Goal: Information Seeking & Learning: Learn about a topic

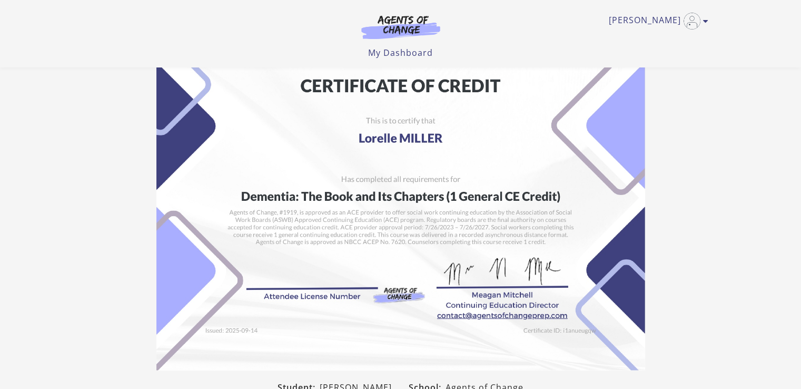
click at [649, 25] on link "[PERSON_NAME]" at bounding box center [656, 21] width 94 height 17
click at [627, 42] on link "My Account" at bounding box center [664, 38] width 93 height 18
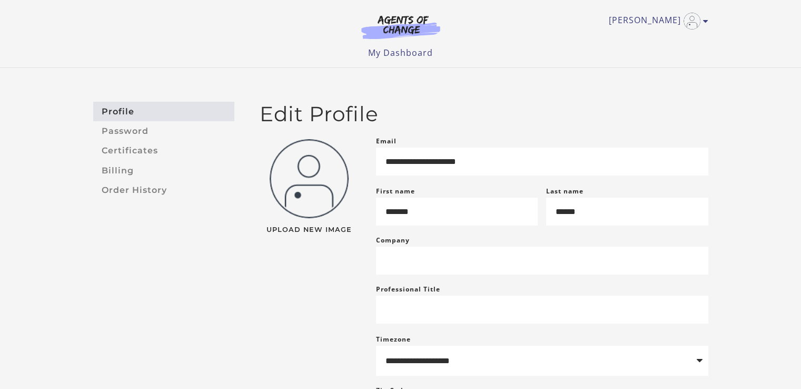
click at [397, 56] on link "My Dashboard" at bounding box center [400, 53] width 65 height 12
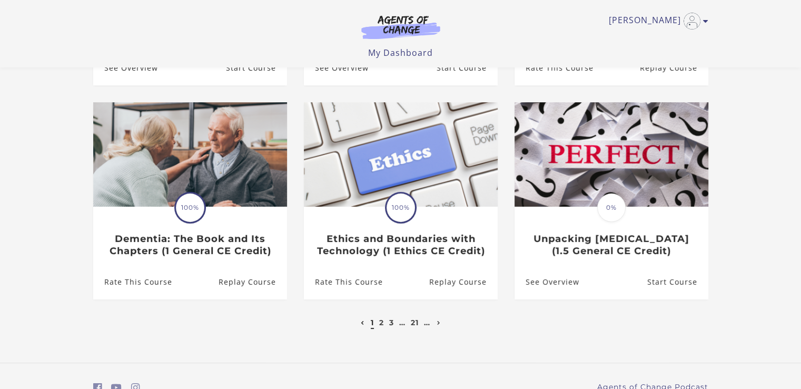
scroll to position [336, 0]
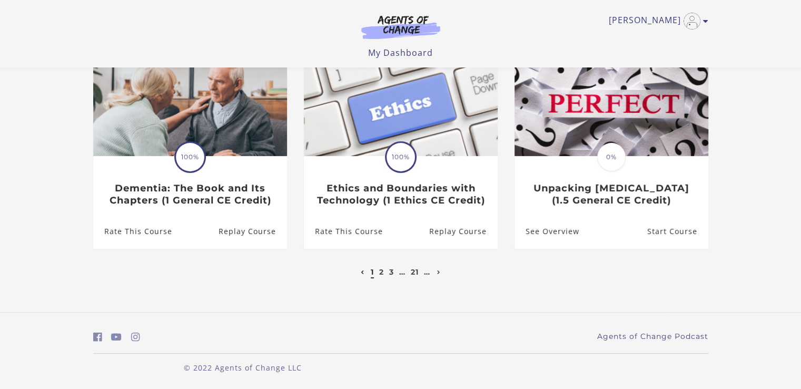
click at [372, 276] on link "1" at bounding box center [372, 271] width 3 height 9
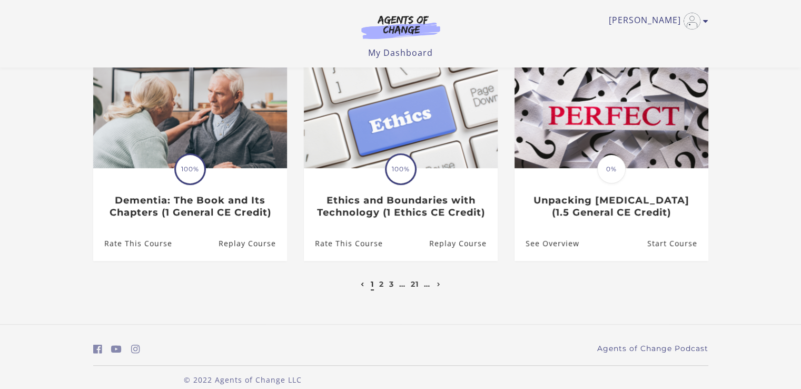
scroll to position [339, 0]
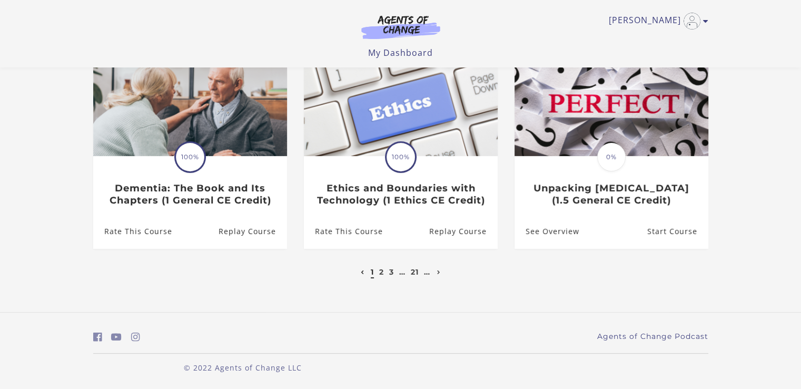
click at [439, 274] on icon "Next page" at bounding box center [439, 272] width 4 height 4
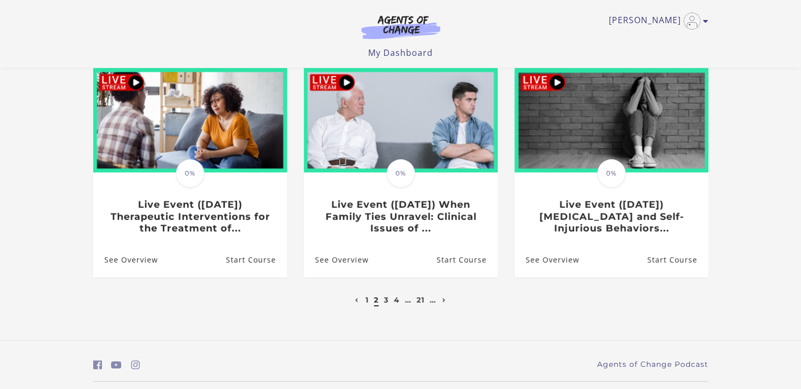
scroll to position [322, 0]
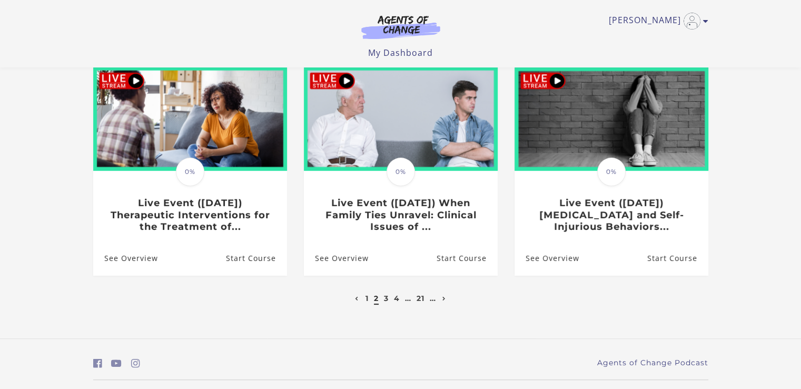
click at [443, 301] on icon "Next page" at bounding box center [444, 298] width 4 height 4
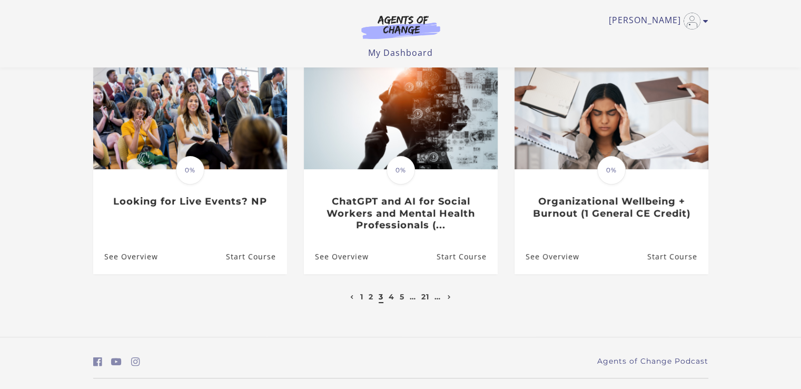
scroll to position [324, 0]
click at [447, 298] on link "Next page" at bounding box center [449, 295] width 9 height 9
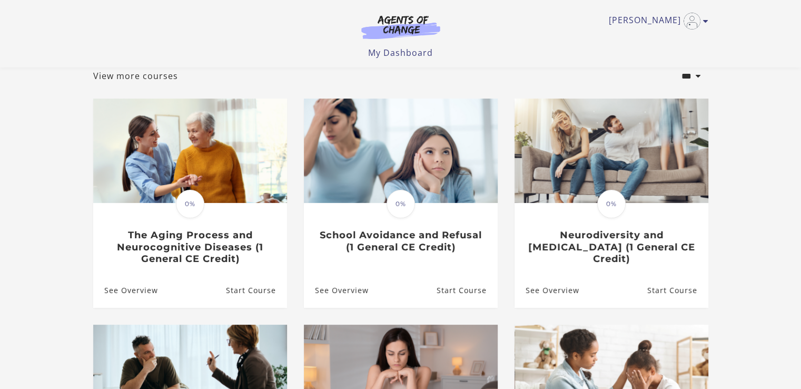
scroll to position [64, 0]
click at [49, 246] on section "**********" at bounding box center [400, 293] width 801 height 584
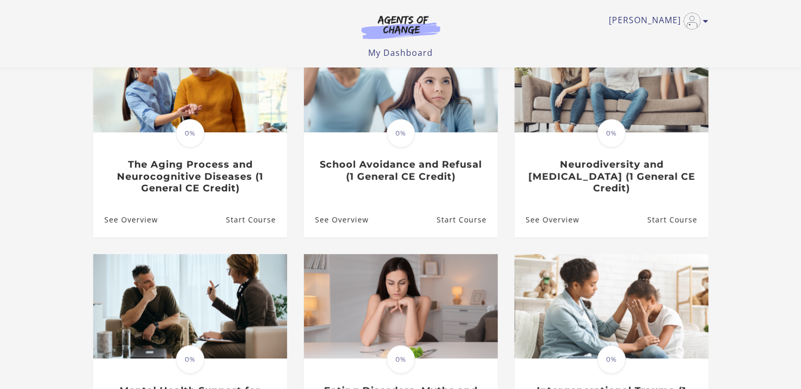
scroll to position [128, 0]
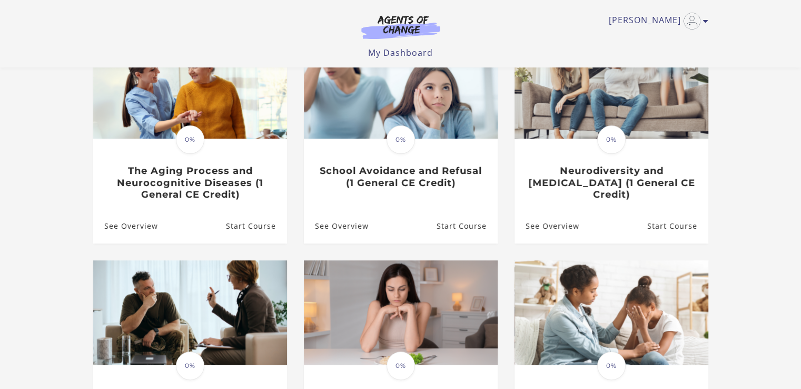
click at [64, 281] on section "**********" at bounding box center [400, 228] width 801 height 584
click at [66, 289] on section "**********" at bounding box center [400, 228] width 801 height 584
click at [66, 300] on section "**********" at bounding box center [400, 228] width 801 height 584
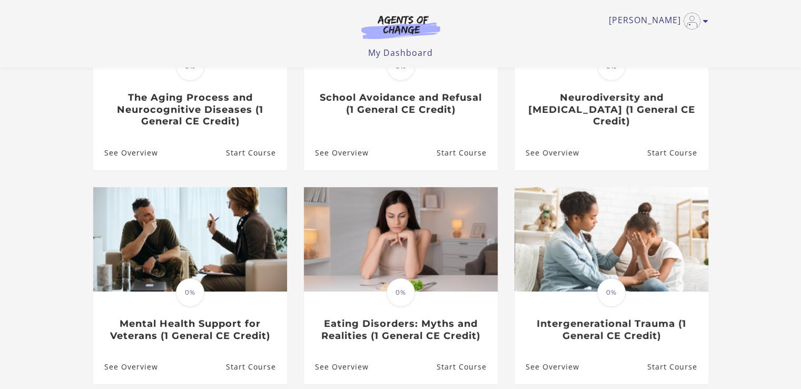
scroll to position [199, 0]
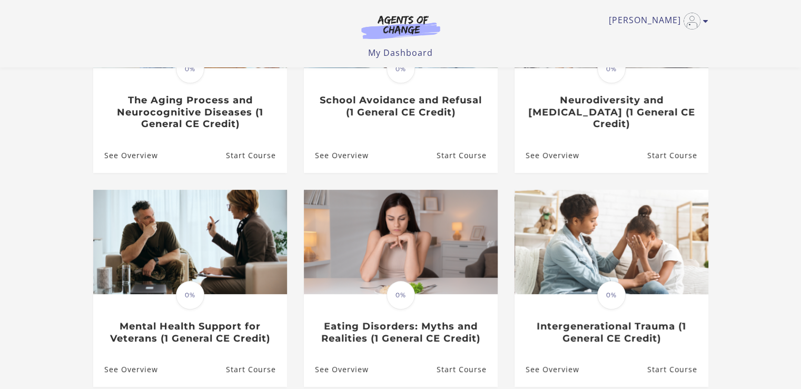
click at [639, 267] on img at bounding box center [611, 242] width 194 height 104
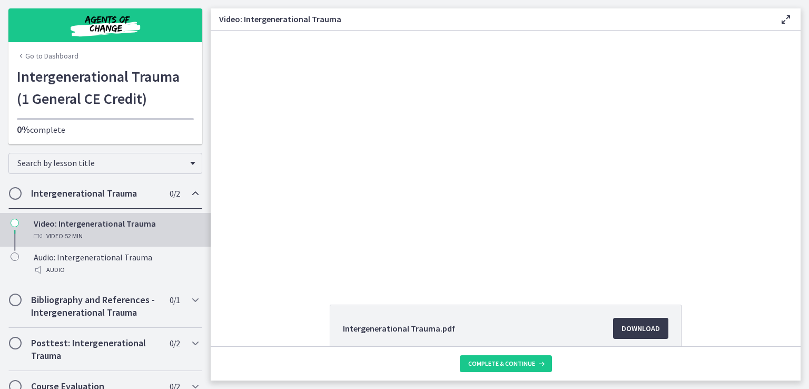
click at [808, 287] on main "Video: Intergenerational Trauma Enable fullscreen Intergenerational Trauma.pdf …" at bounding box center [510, 194] width 598 height 389
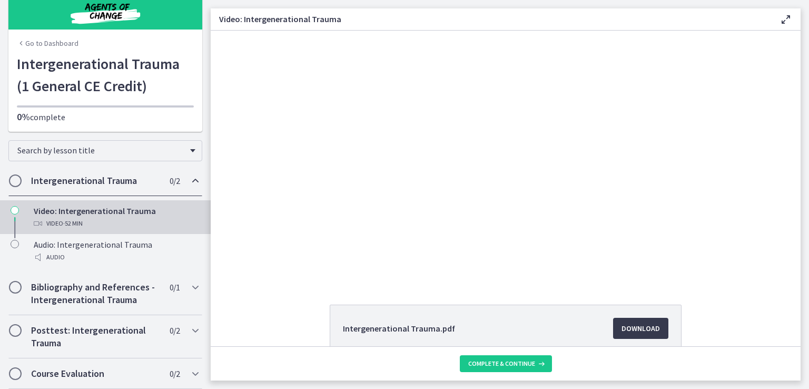
click at [417, 183] on div at bounding box center [505, 156] width 515 height 250
